Goal: Task Accomplishment & Management: Use online tool/utility

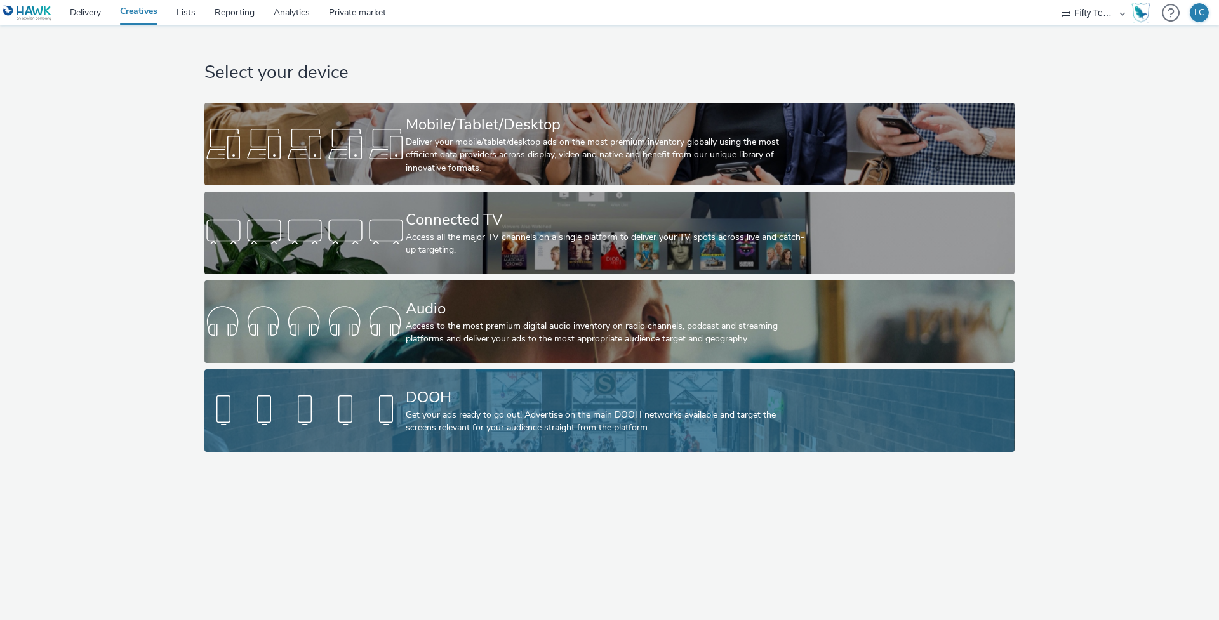
click at [457, 417] on div "Get your ads ready to go out! Advertise on the main DOOH networks available and…" at bounding box center [607, 422] width 402 height 26
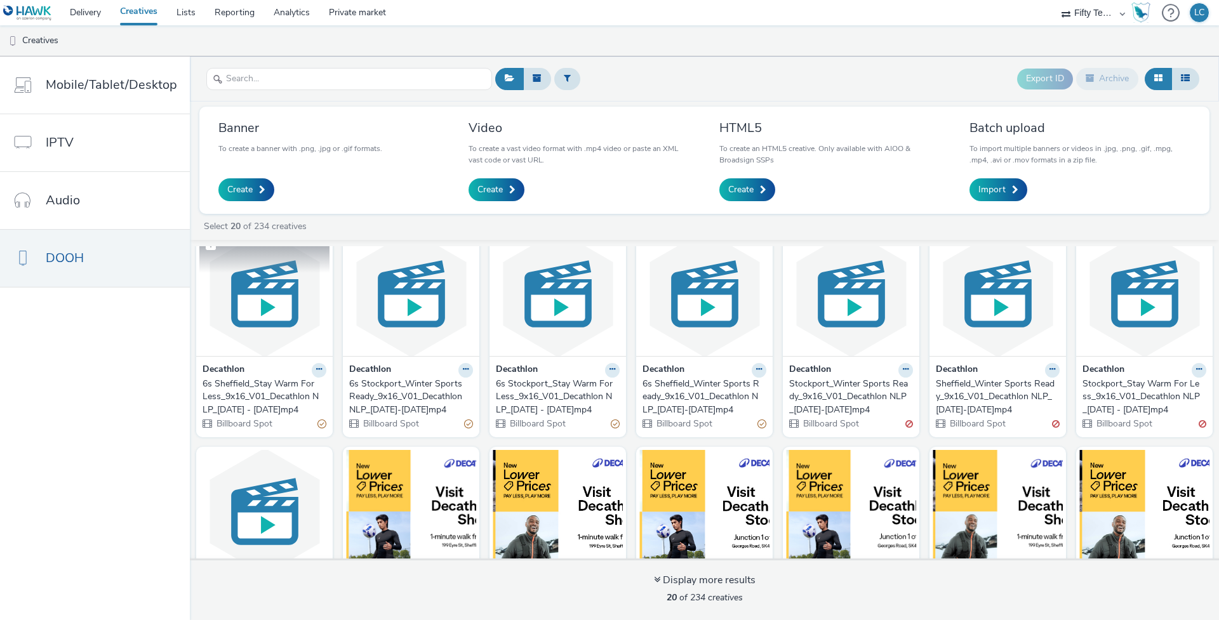
scroll to position [26, 0]
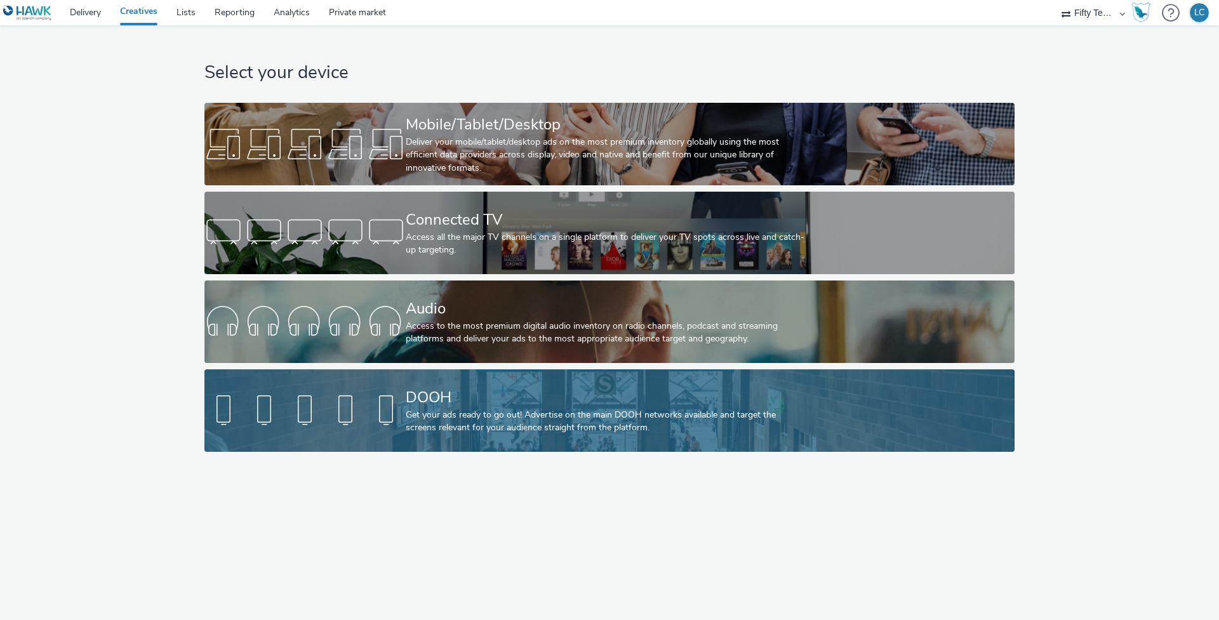
click at [432, 415] on div "Get your ads ready to go out! Advertise on the main DOOH networks available and…" at bounding box center [607, 422] width 402 height 26
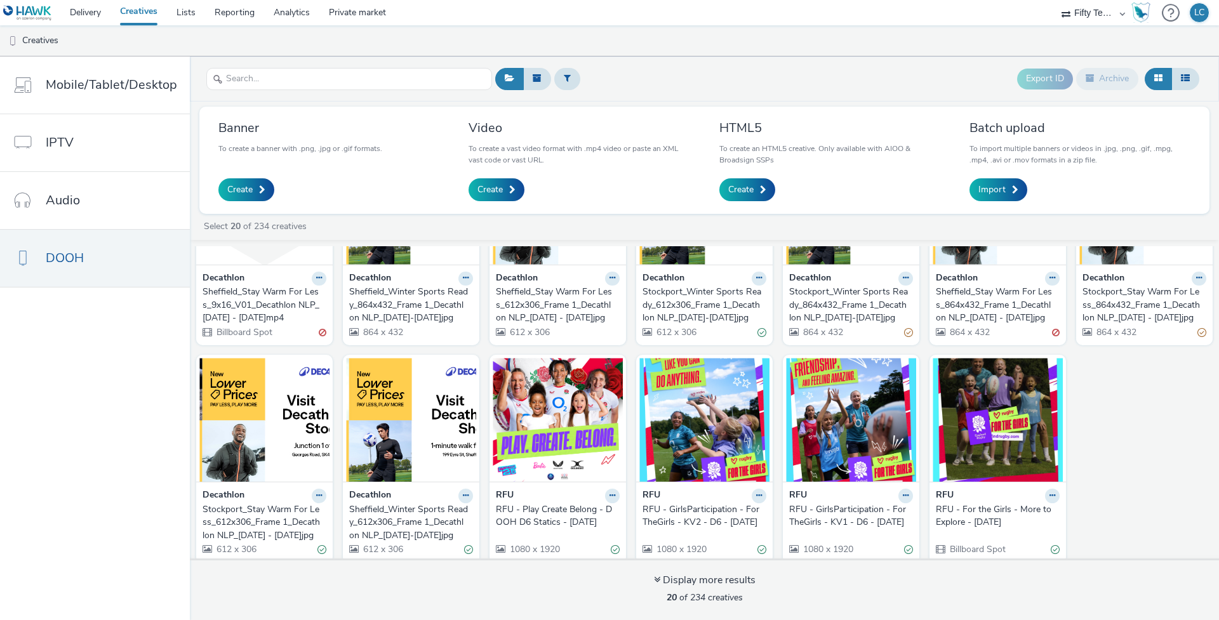
scroll to position [343, 0]
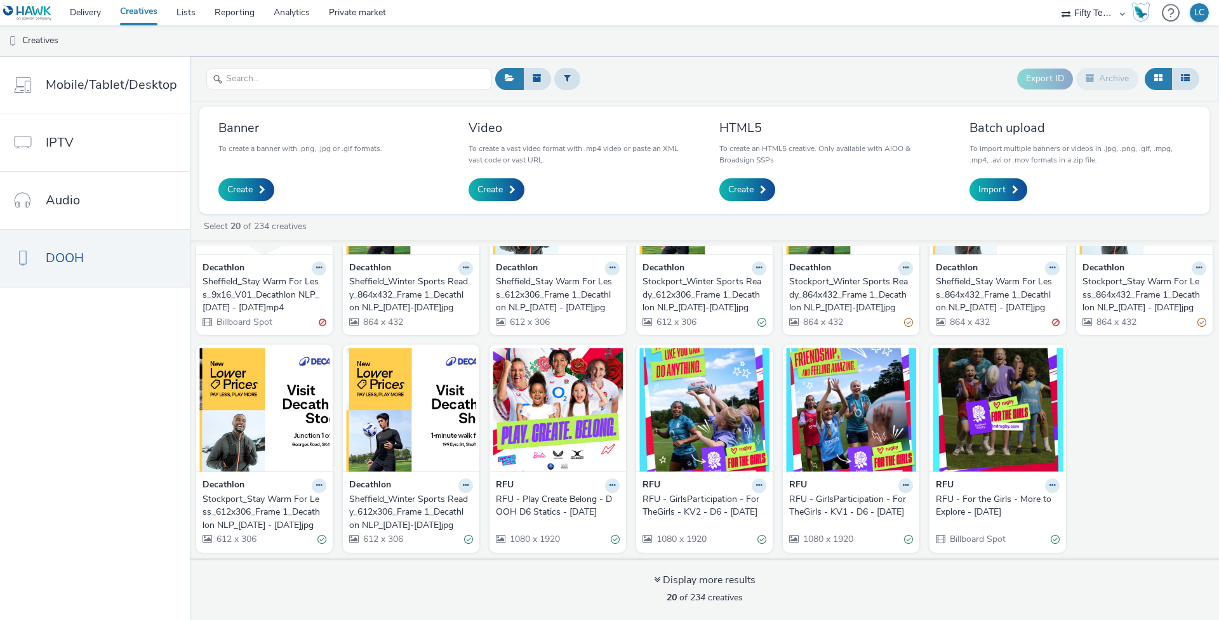
click at [258, 510] on div "Stockport_Stay Warm For Less_612x306_Frame 1_Decathlon NLP_[DATE] - [DATE]jpg" at bounding box center [262, 512] width 119 height 39
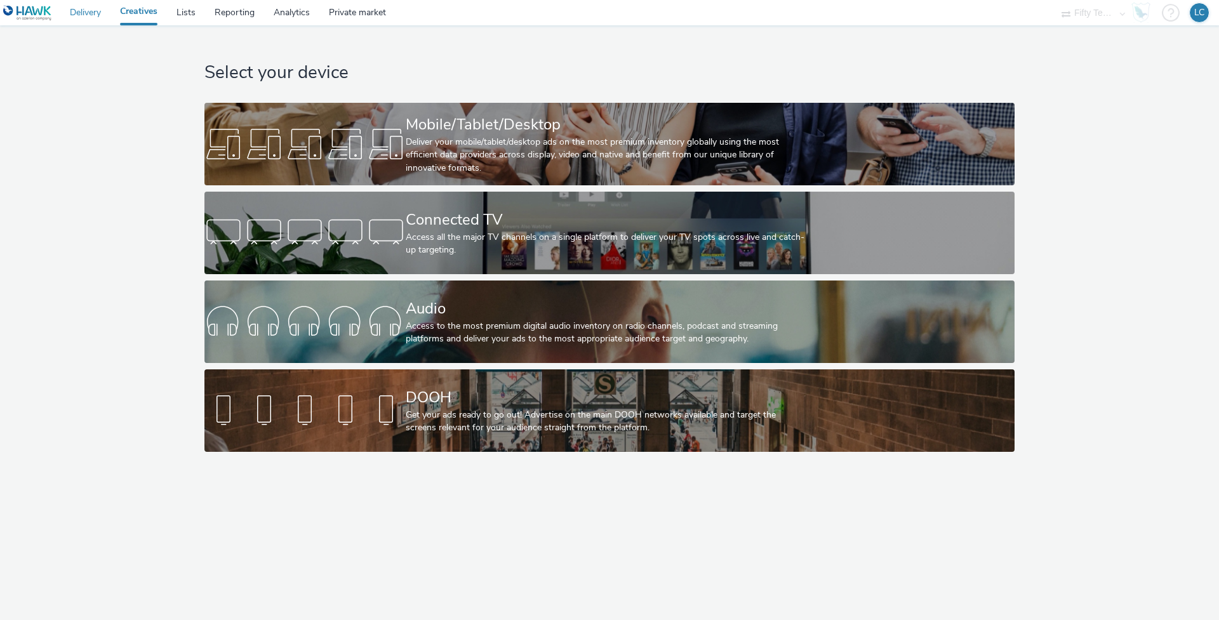
click at [86, 15] on link "Delivery" at bounding box center [85, 12] width 50 height 25
